Goal: Task Accomplishment & Management: Use online tool/utility

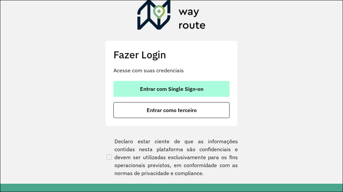
click at [150, 92] on span "Entrar com Single Sign-on" at bounding box center [171, 88] width 63 height 5
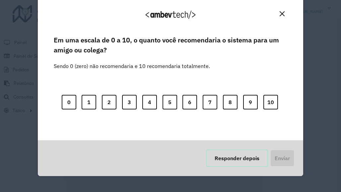
click at [240, 160] on button "Responder depois" at bounding box center [237, 158] width 62 height 17
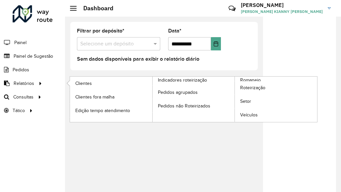
click at [17, 85] on span "Relatórios" at bounding box center [24, 83] width 21 height 7
click at [109, 85] on link "Clientes" at bounding box center [111, 83] width 82 height 13
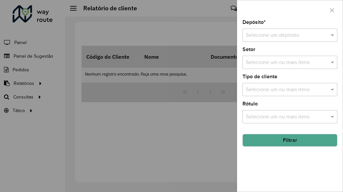
click at [267, 31] on div "Selecione um depósito" at bounding box center [289, 35] width 95 height 13
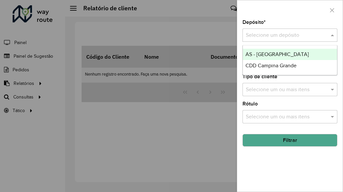
click at [274, 64] on span "CDD Campina Grande" at bounding box center [270, 66] width 51 height 6
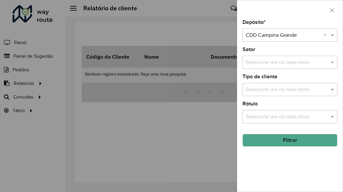
click at [266, 67] on div "Selecione um ou mais itens" at bounding box center [289, 62] width 95 height 13
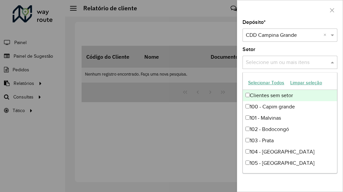
click at [267, 61] on input "text" at bounding box center [286, 63] width 85 height 8
click at [273, 44] on div "Depósito * Selecione um depósito × CDD Campina Grande × Setor Selecione um ou m…" at bounding box center [289, 106] width 105 height 172
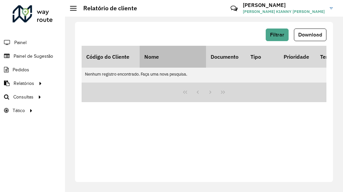
click at [146, 87] on div at bounding box center [204, 93] width 245 height 20
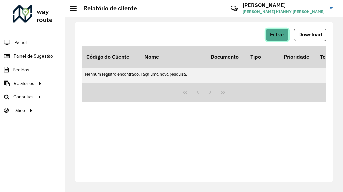
click at [273, 35] on span "Filtrar" at bounding box center [277, 35] width 14 height 6
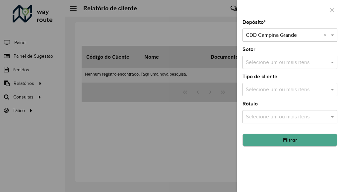
click at [274, 140] on button "Filtrar" at bounding box center [289, 140] width 95 height 13
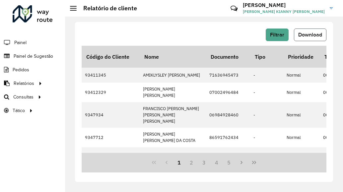
click at [311, 34] on span "Download" at bounding box center [310, 35] width 24 height 6
